Goal: Transaction & Acquisition: Purchase product/service

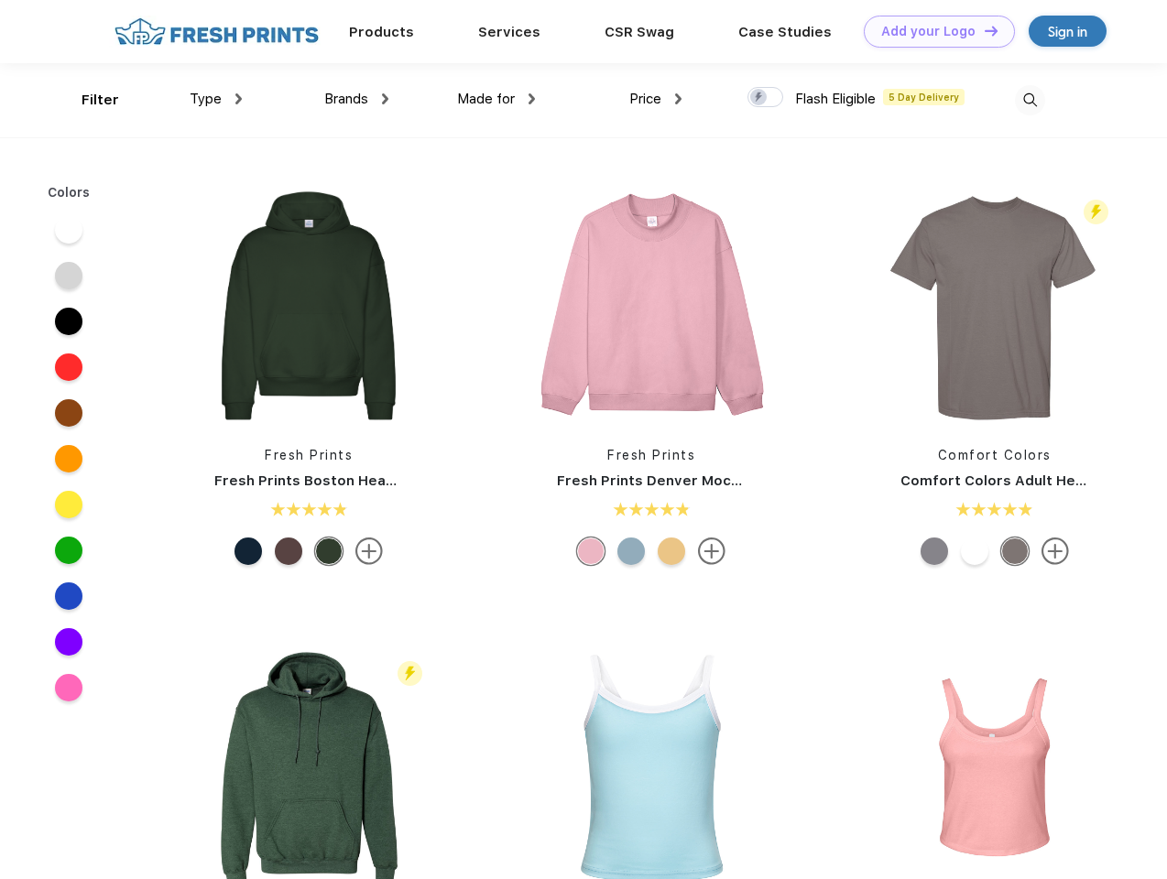
scroll to position [1, 0]
click at [932, 31] on link "Add your Logo Design Tool" at bounding box center [939, 32] width 151 height 32
click at [0, 0] on div "Design Tool" at bounding box center [0, 0] width 0 height 0
click at [983, 30] on link "Add your Logo Design Tool" at bounding box center [939, 32] width 151 height 32
click at [88, 100] on div "Filter" at bounding box center [100, 100] width 38 height 21
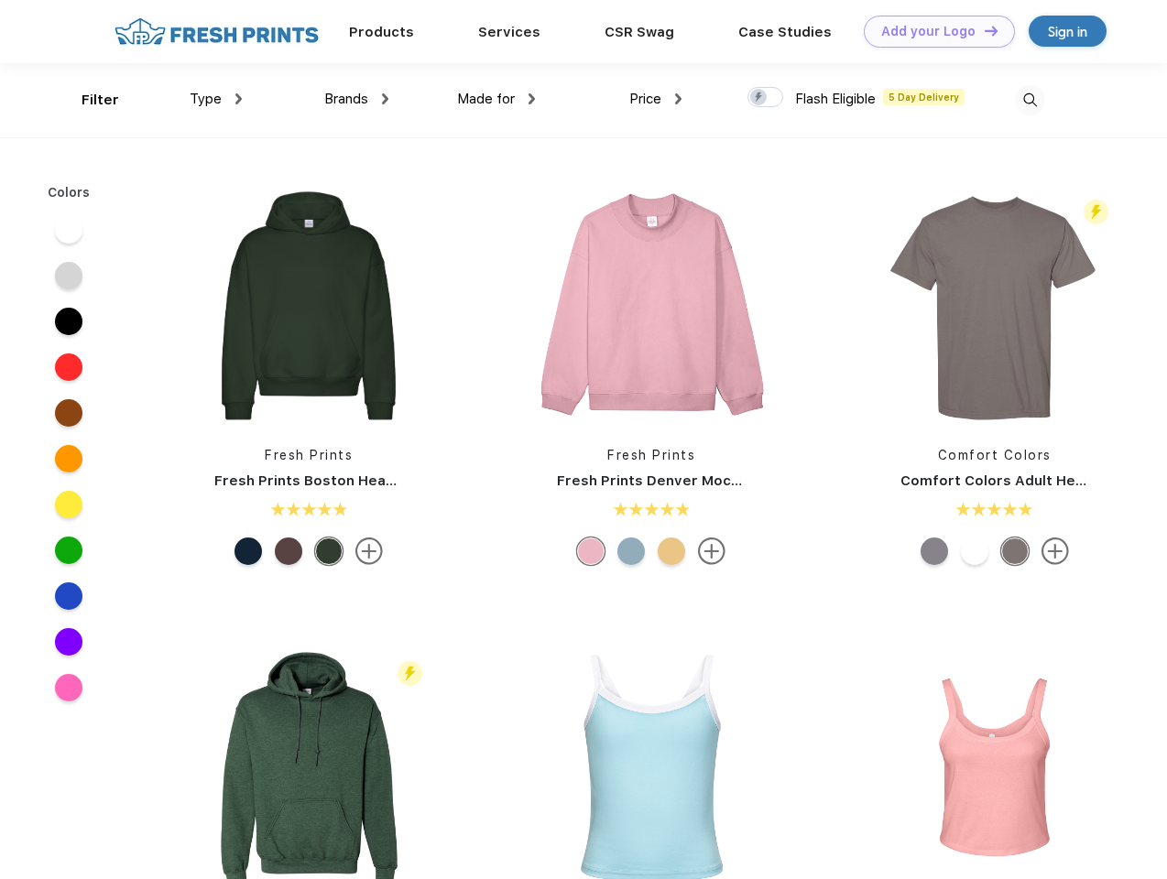
click at [216, 99] on span "Type" at bounding box center [206, 99] width 32 height 16
click at [356, 99] on span "Brands" at bounding box center [346, 99] width 44 height 16
click at [496, 99] on span "Made for" at bounding box center [486, 99] width 58 height 16
click at [656, 99] on span "Price" at bounding box center [645, 99] width 32 height 16
click at [766, 98] on div at bounding box center [765, 97] width 36 height 20
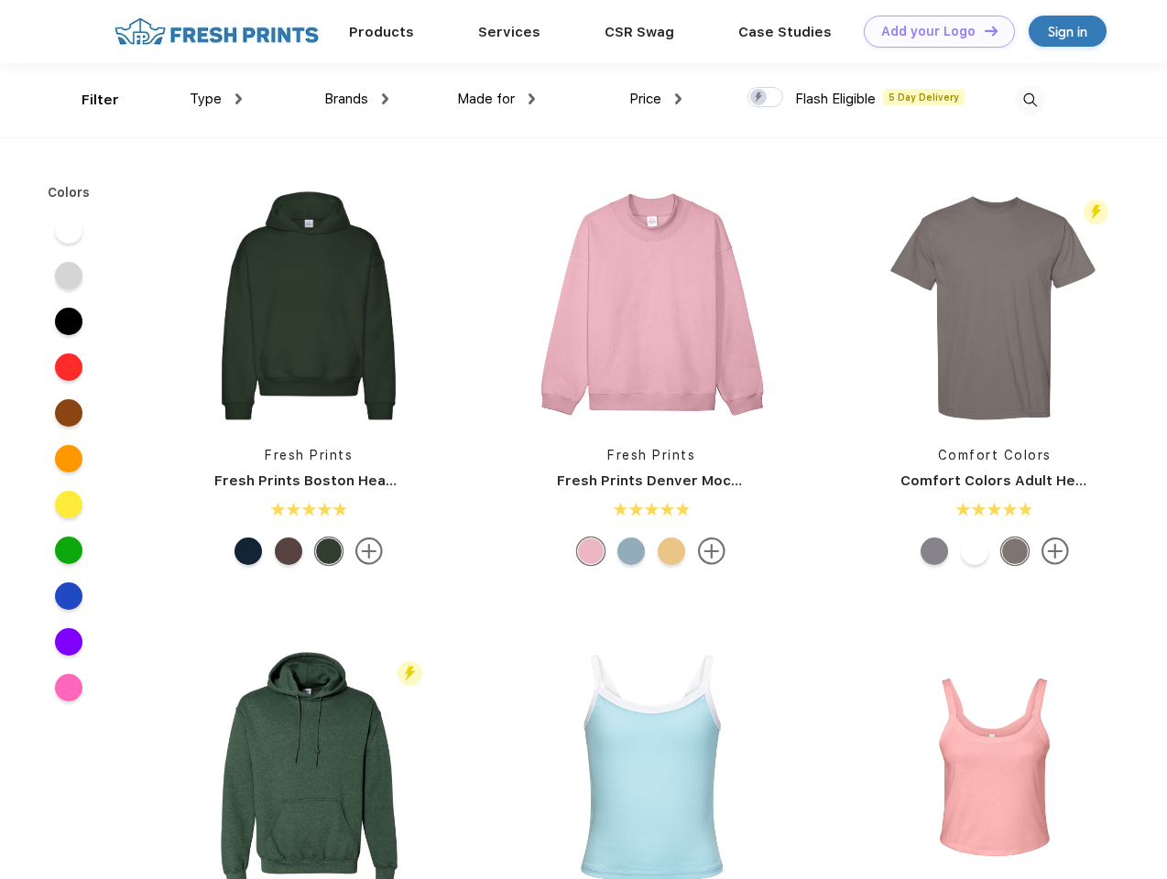
click at [759, 98] on input "checkbox" at bounding box center [753, 92] width 12 height 12
click at [1029, 100] on img at bounding box center [1030, 100] width 30 height 30
